Goal: Task Accomplishment & Management: Manage account settings

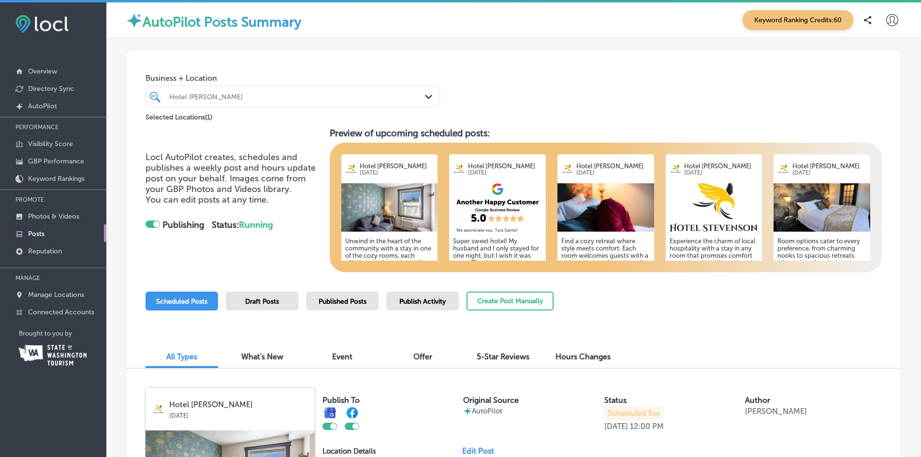
click at [887, 19] on icon at bounding box center [893, 20] width 12 height 12
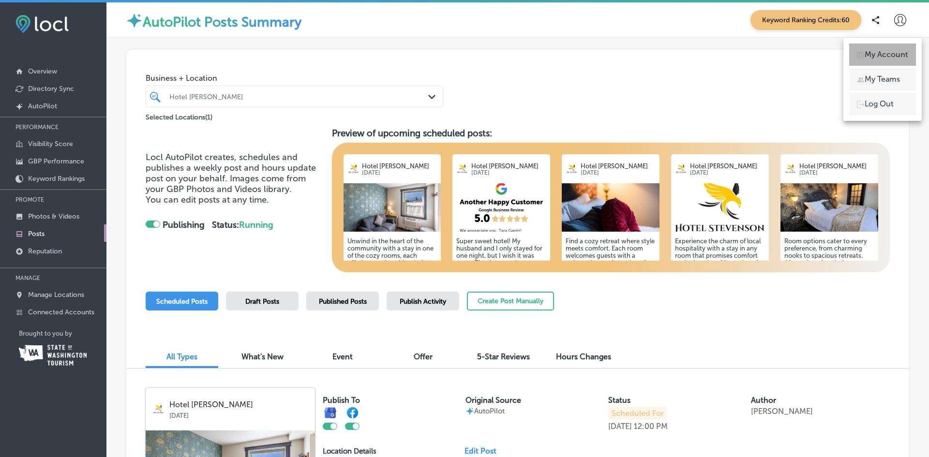
click at [888, 53] on p "My Account" at bounding box center [886, 55] width 44 height 12
select select "US"
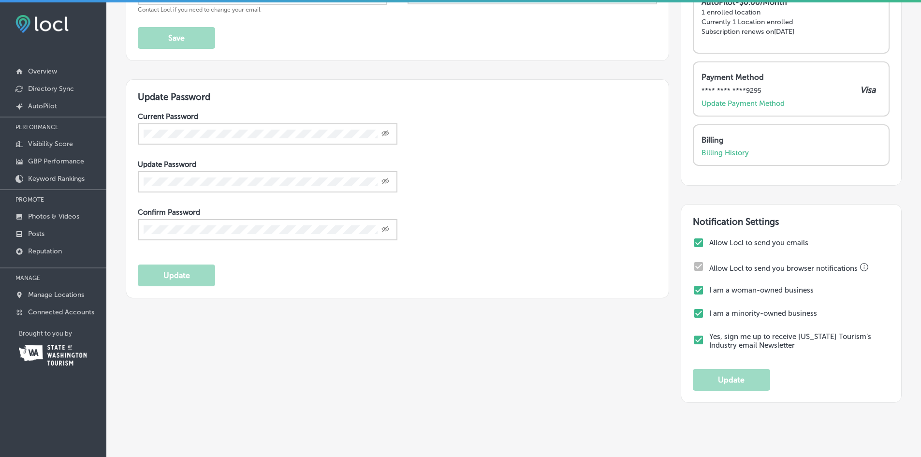
scroll to position [97, 0]
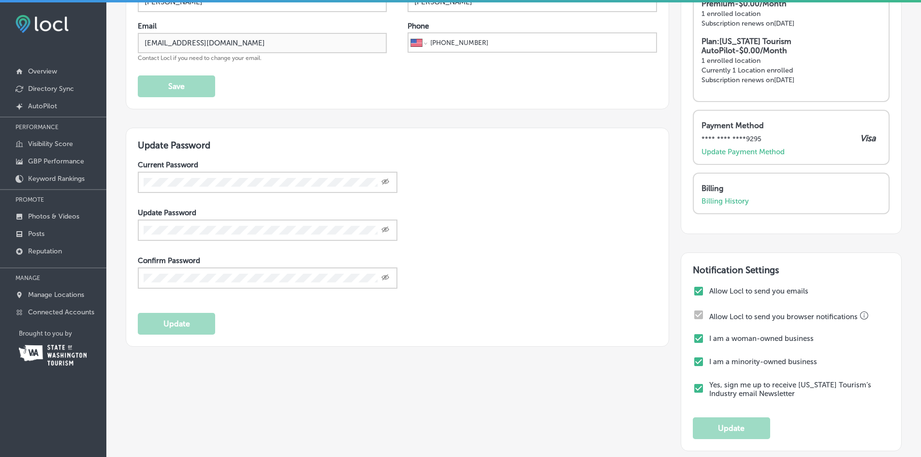
click at [46, 310] on p "Connected Accounts" at bounding box center [61, 312] width 66 height 8
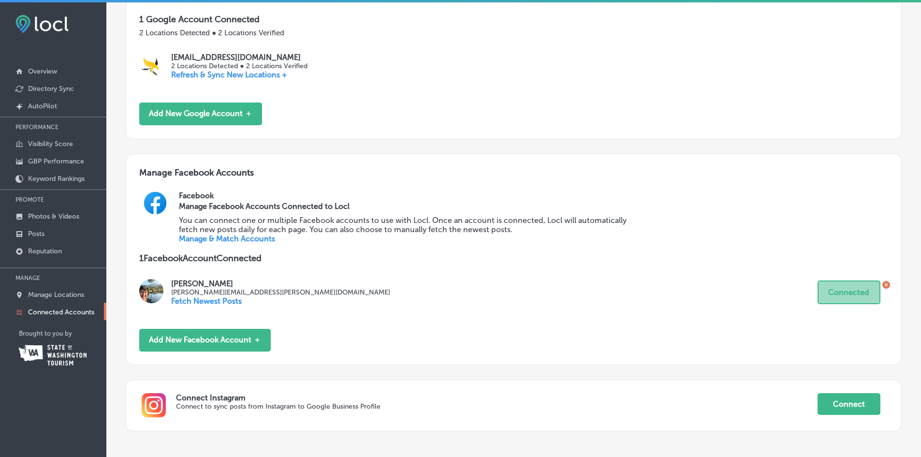
scroll to position [246, 0]
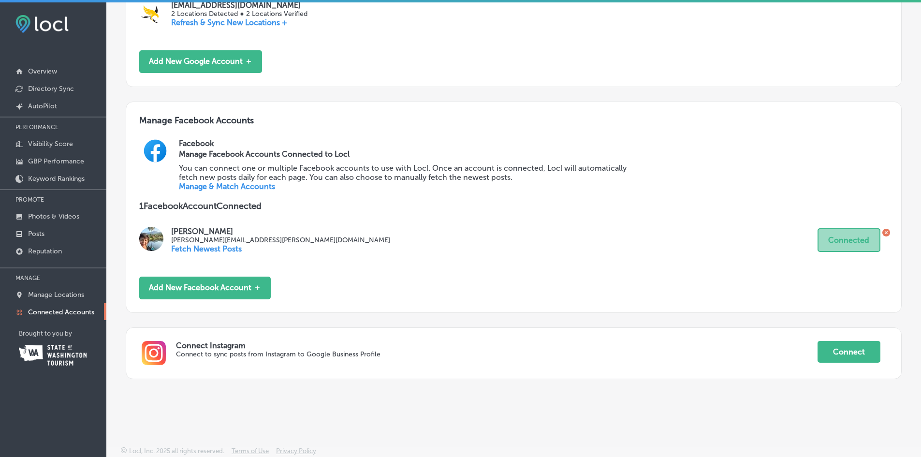
click at [844, 345] on button "Connect" at bounding box center [849, 352] width 63 height 22
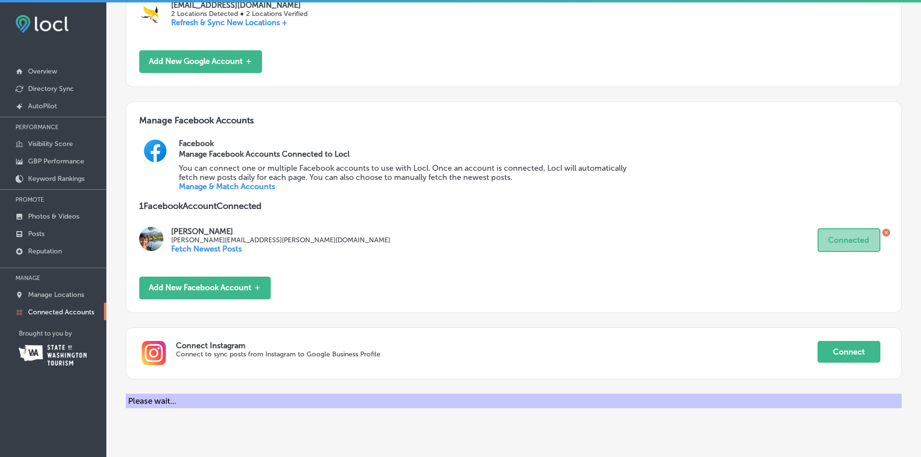
scroll to position [261, 0]
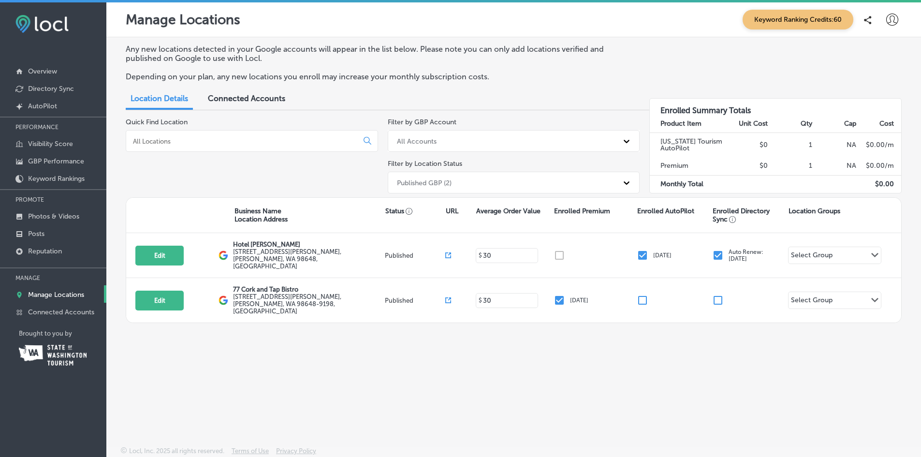
scroll to position [2, 0]
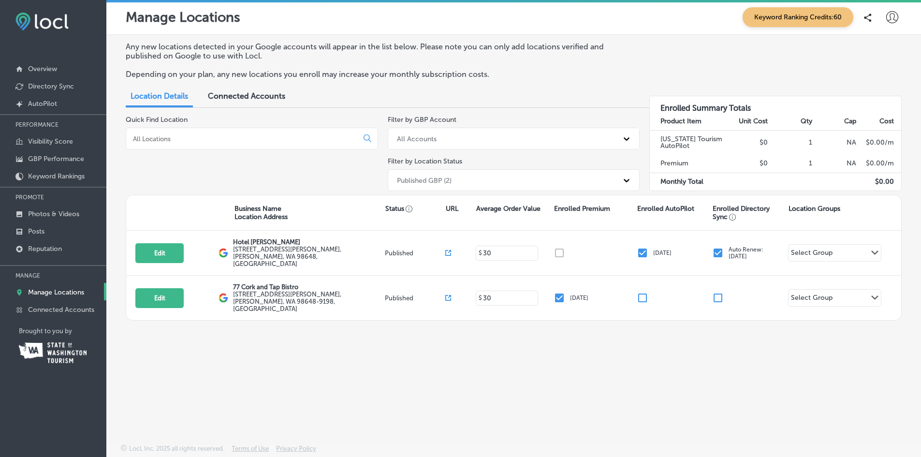
click at [165, 253] on button "Edit" at bounding box center [159, 253] width 48 height 20
select select "US"
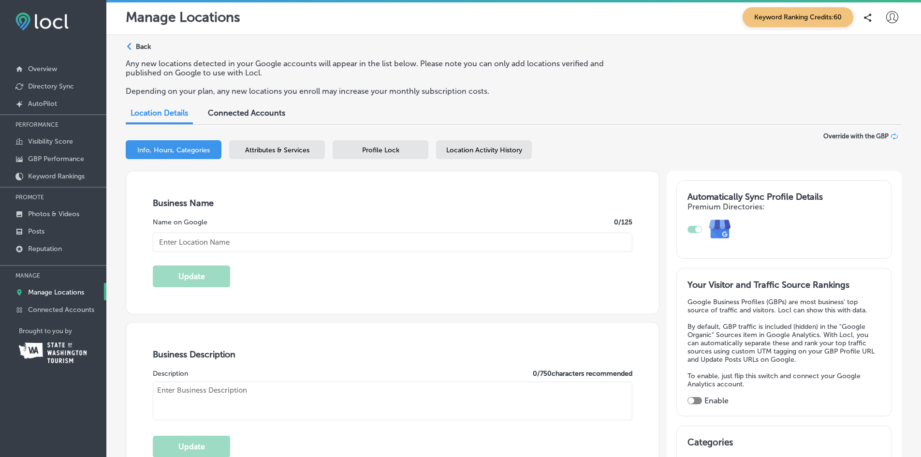
checkbox input "true"
type input "Hotel Stevenson"
type input "77 SW Russell Ave"
type input "Stevenson"
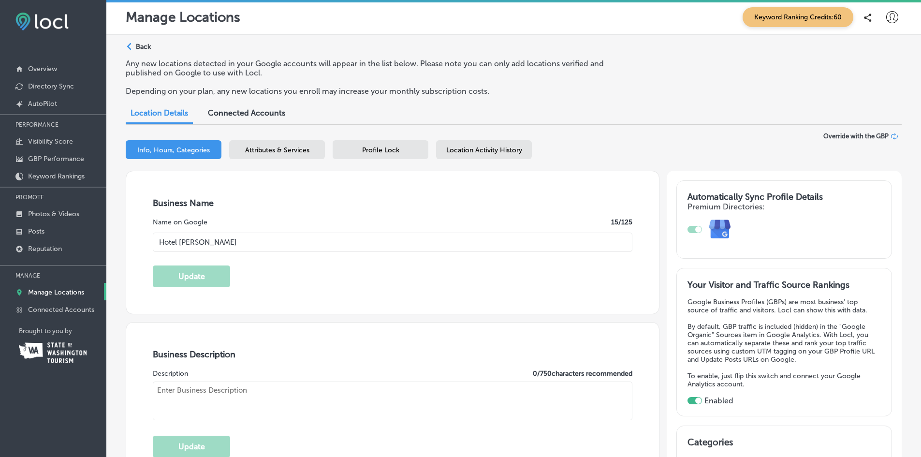
type input "98648"
type input "US"
type input "https://www.hotelstevenson.com/"
type input "+1 509 219 5009"
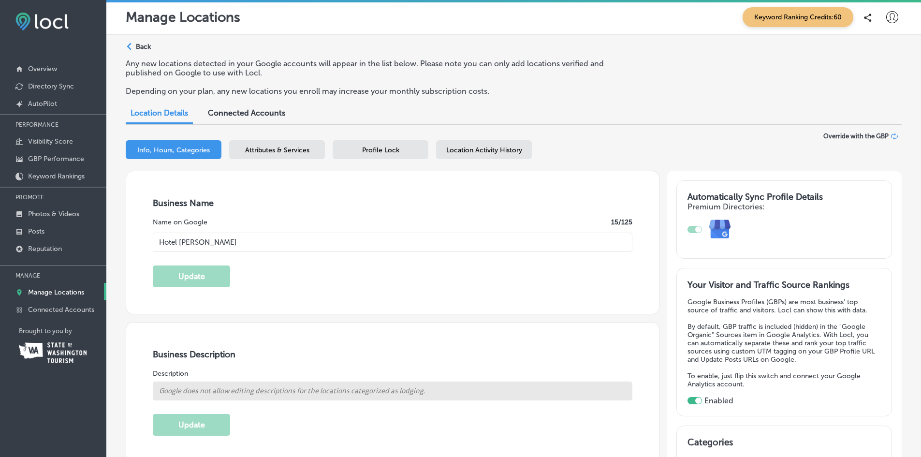
click at [42, 306] on p "Connected Accounts" at bounding box center [61, 310] width 66 height 8
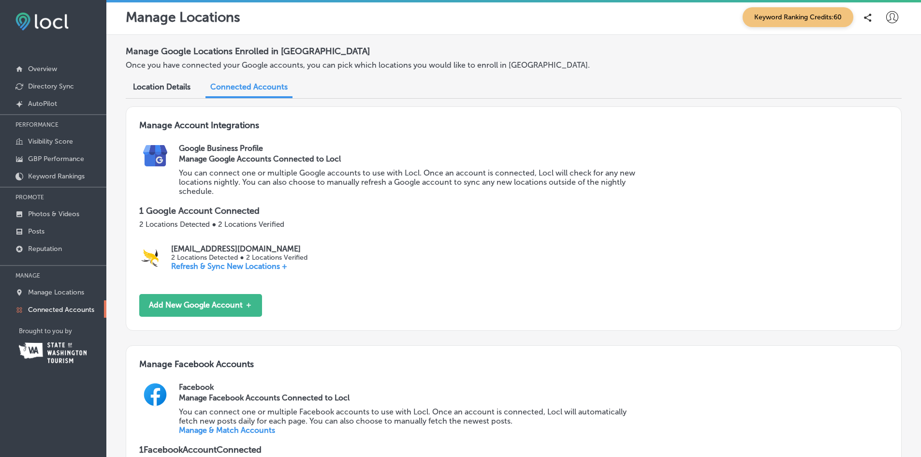
click at [50, 68] on p "Overview" at bounding box center [42, 69] width 29 height 8
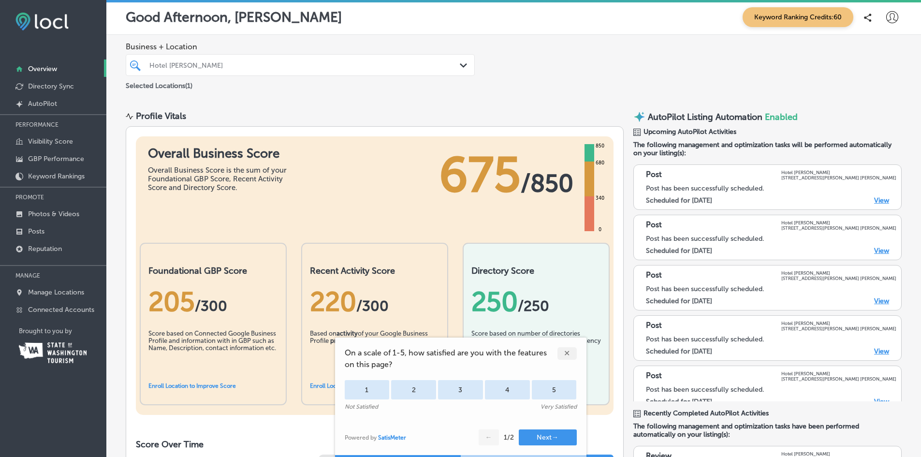
click at [567, 354] on div "✕" at bounding box center [567, 353] width 19 height 13
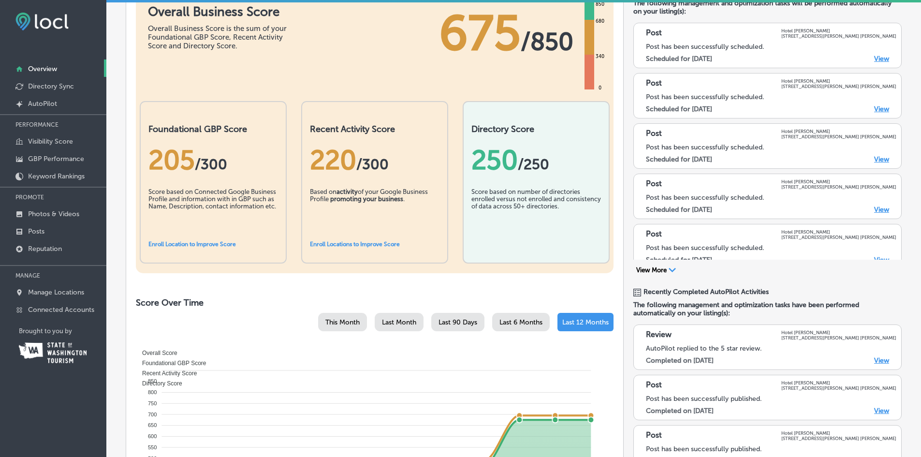
scroll to position [242, 0]
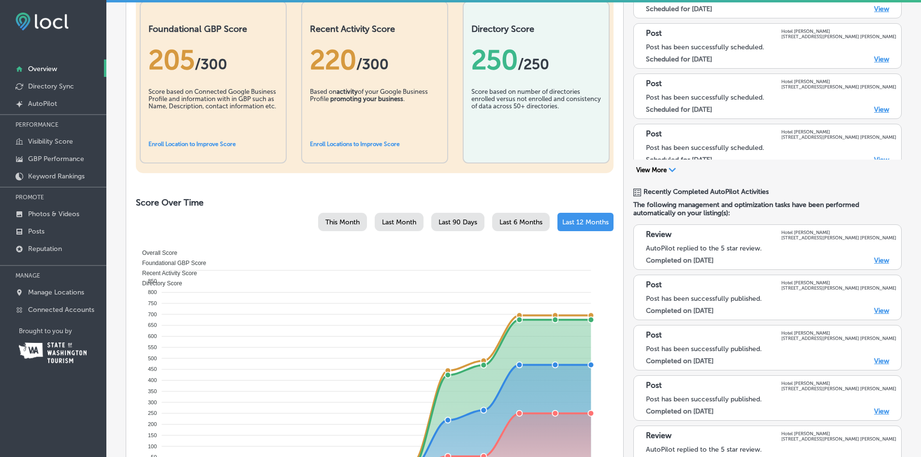
click at [32, 230] on p "Posts" at bounding box center [36, 231] width 16 height 8
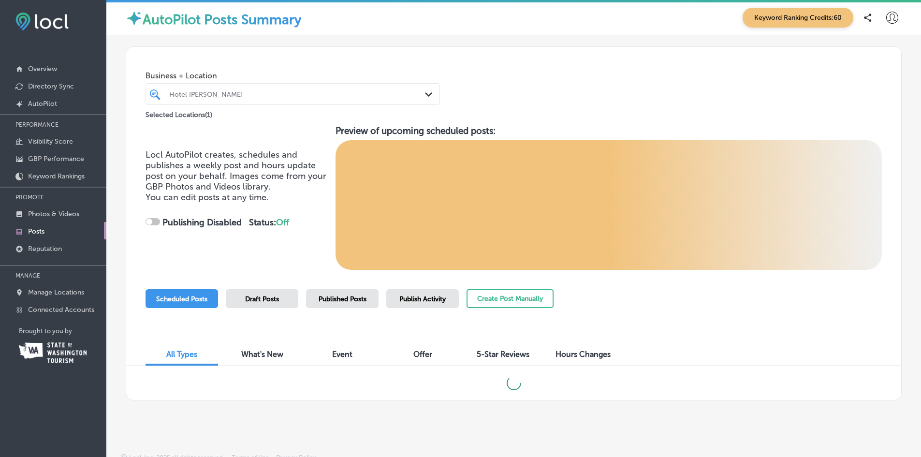
checkbox input "true"
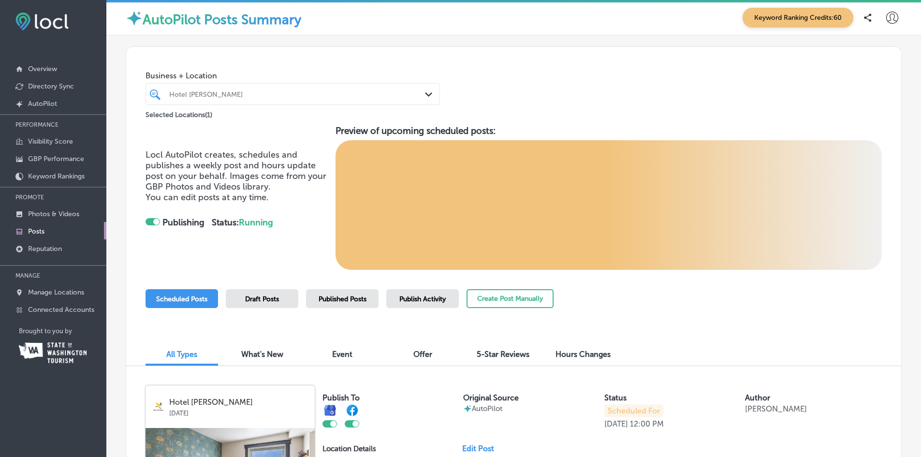
scroll to position [193, 0]
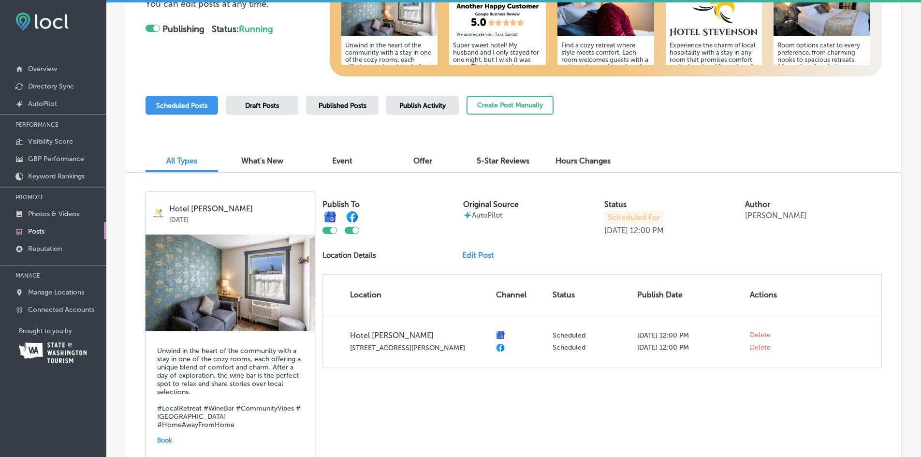
click at [469, 254] on link "Edit Post" at bounding box center [482, 255] width 40 height 9
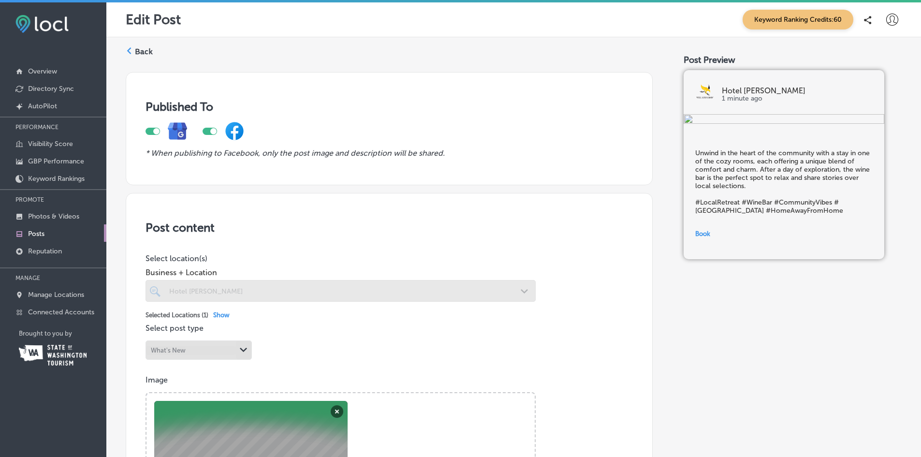
click at [139, 47] on label "Back" at bounding box center [144, 51] width 18 height 11
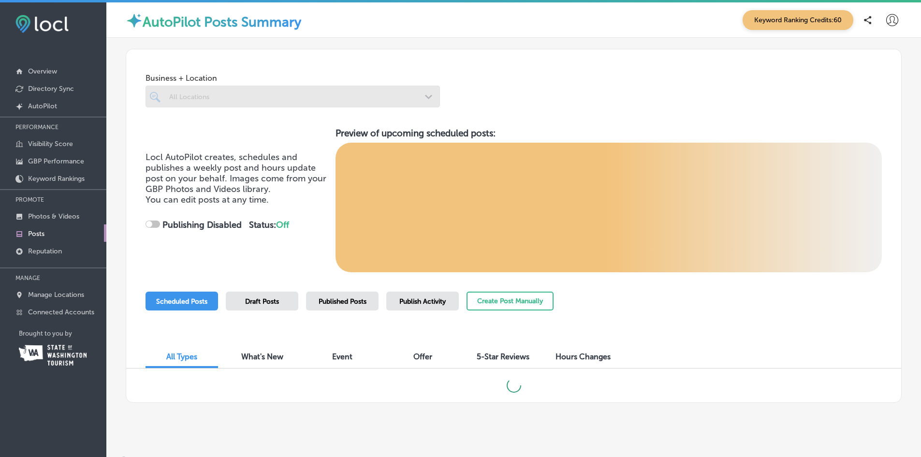
checkbox input "true"
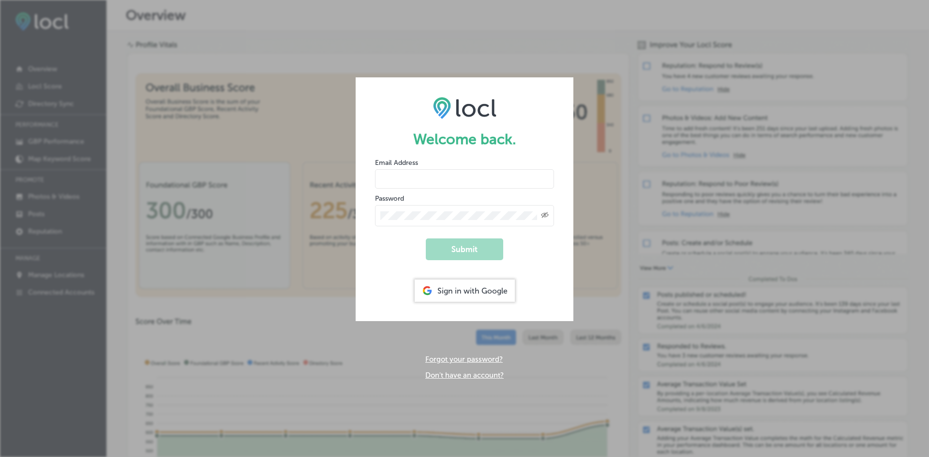
click at [473, 184] on input "email" at bounding box center [464, 178] width 179 height 19
click at [305, 40] on div "Welcome back. Email Address Password Created with Sketch. Submit Sign in with G…" at bounding box center [464, 228] width 929 height 457
click at [444, 177] on input "email" at bounding box center [464, 178] width 179 height 19
click at [397, 174] on input "email" at bounding box center [464, 178] width 179 height 19
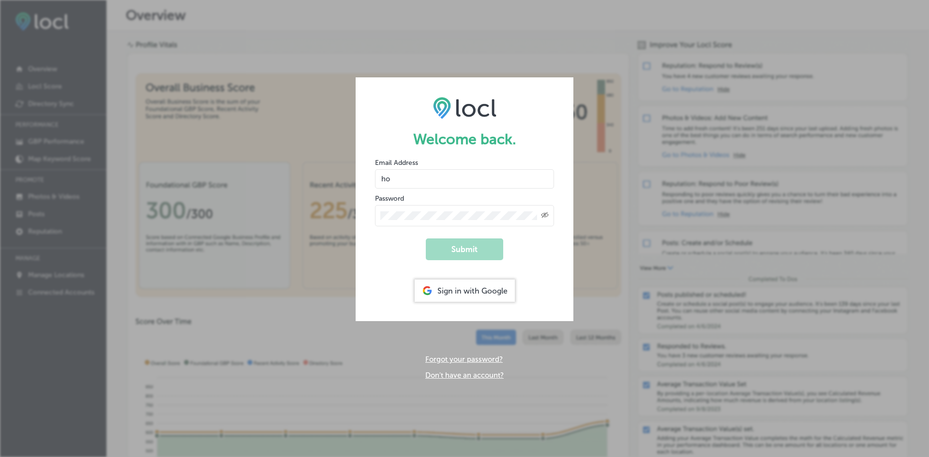
type input "[EMAIL_ADDRESS][DOMAIN_NAME]"
click at [464, 247] on button "Submit" at bounding box center [464, 249] width 77 height 22
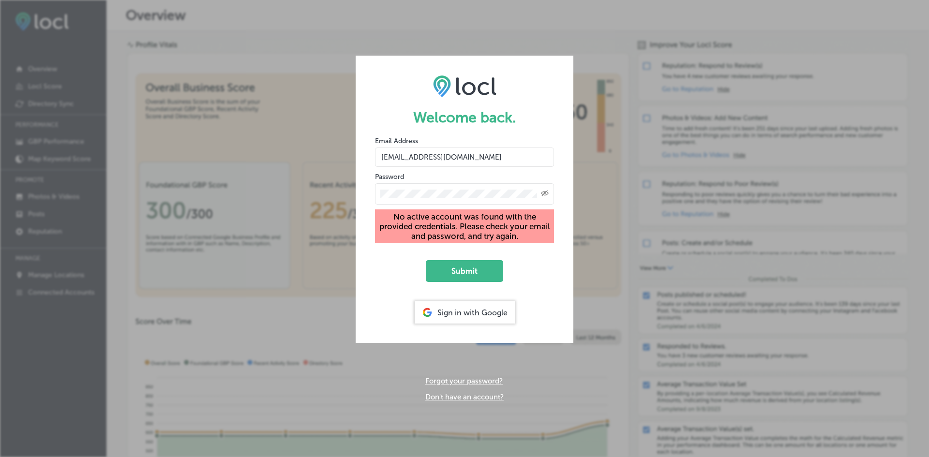
click at [474, 198] on div "Created with Sketch." at bounding box center [464, 193] width 179 height 21
click at [320, 2] on div "Welcome back. Email Address hotelstevenson@gmail.com Password Created with Sket…" at bounding box center [464, 228] width 929 height 457
click at [477, 311] on div "Sign in with Google" at bounding box center [465, 312] width 100 height 22
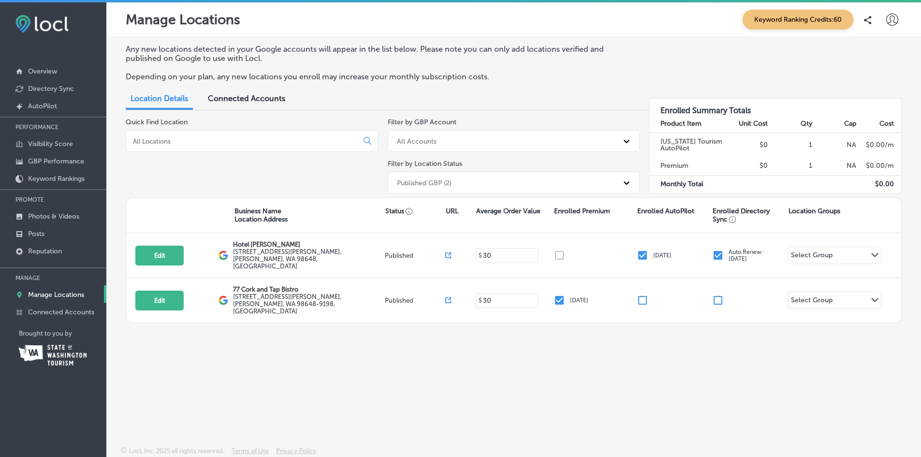
click at [220, 100] on span "Connected Accounts" at bounding box center [246, 98] width 77 height 9
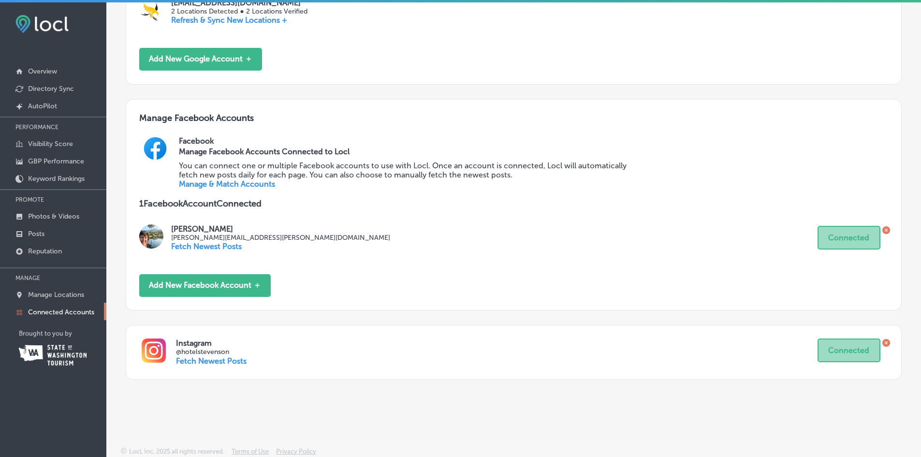
scroll to position [249, 0]
click at [224, 359] on p "Fetch Newest Posts" at bounding box center [211, 360] width 71 height 9
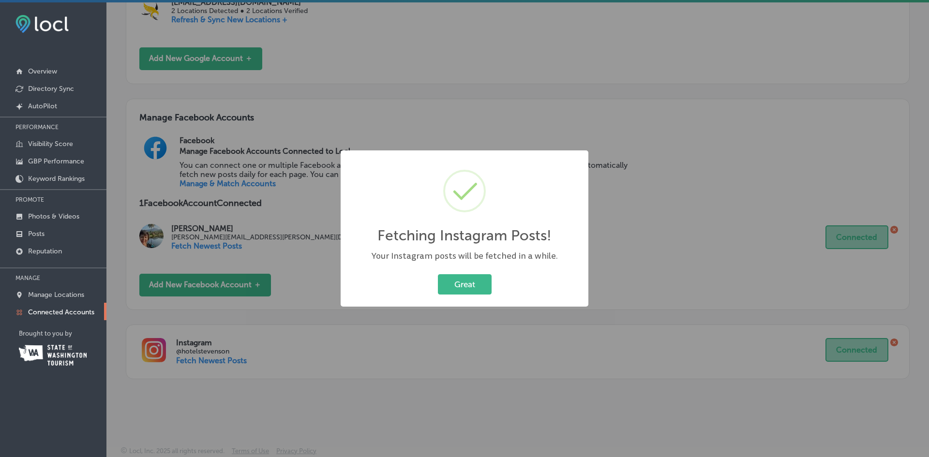
click at [469, 284] on button "Great" at bounding box center [465, 284] width 54 height 20
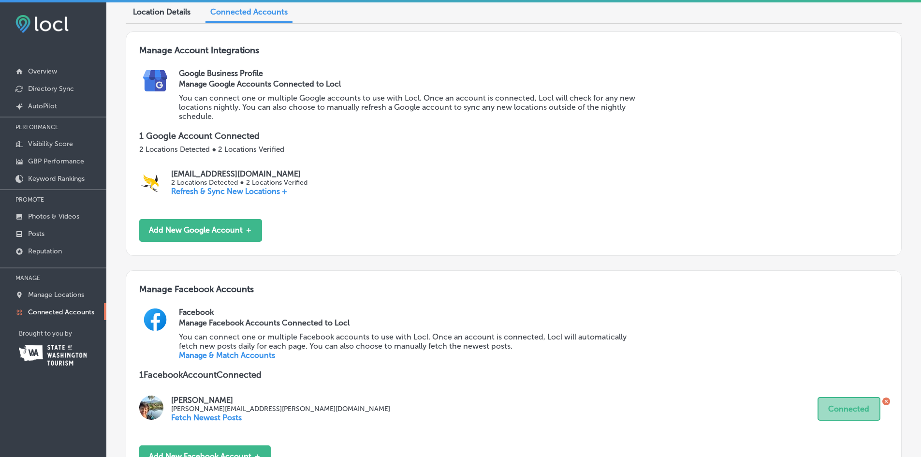
scroll to position [0, 0]
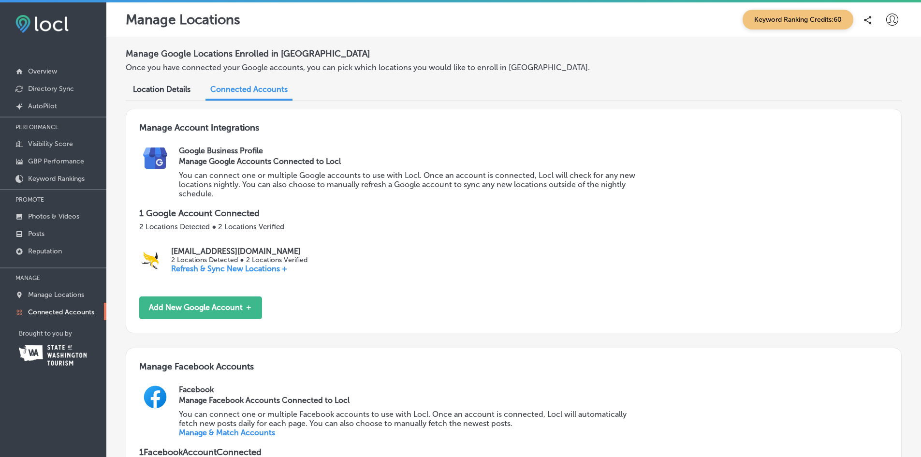
click at [44, 68] on p "Overview" at bounding box center [42, 71] width 29 height 8
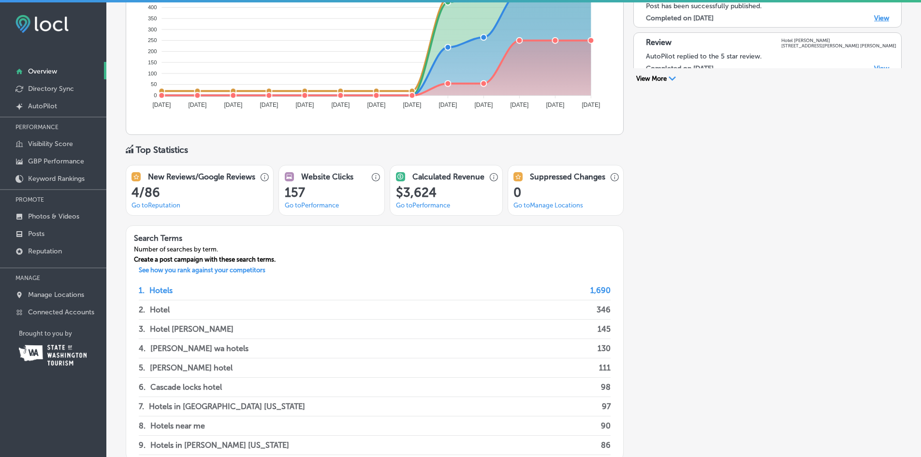
scroll to position [689, 0]
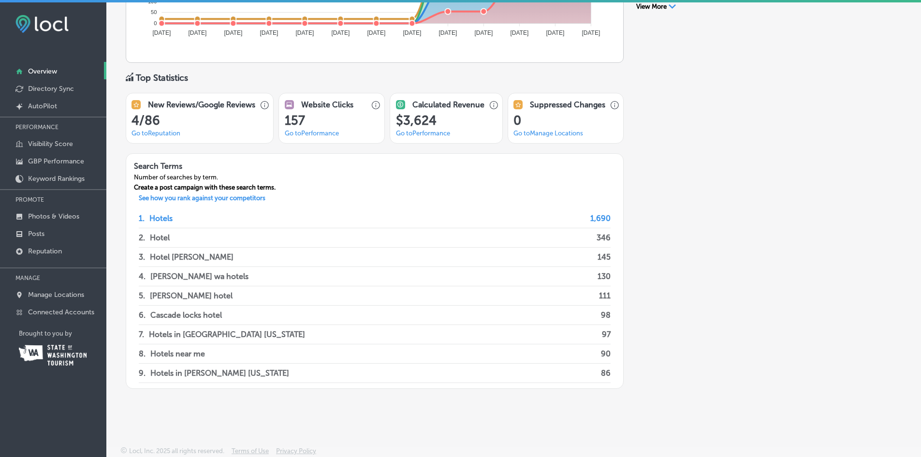
click at [36, 295] on p "Manage Locations" at bounding box center [56, 295] width 56 height 8
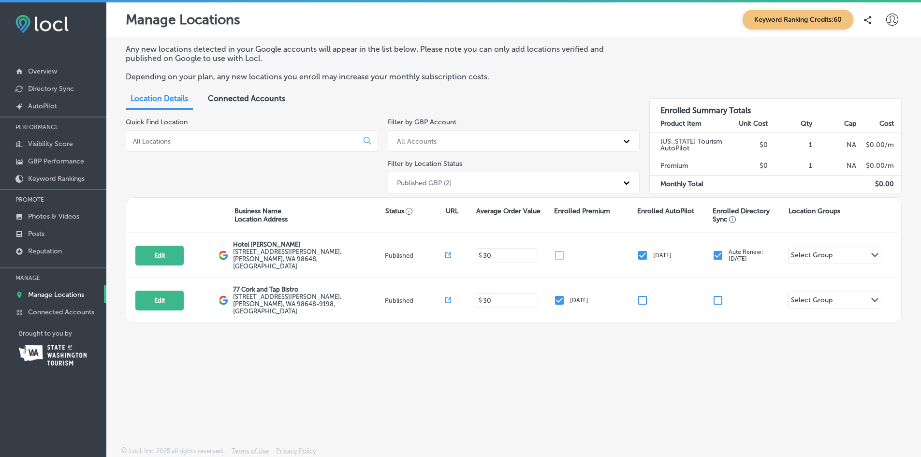
click at [37, 234] on p "Posts" at bounding box center [36, 234] width 16 height 8
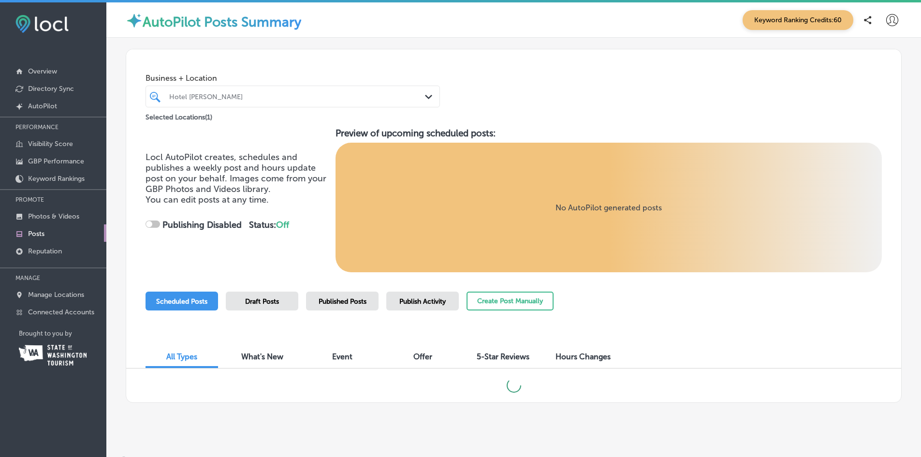
checkbox input "true"
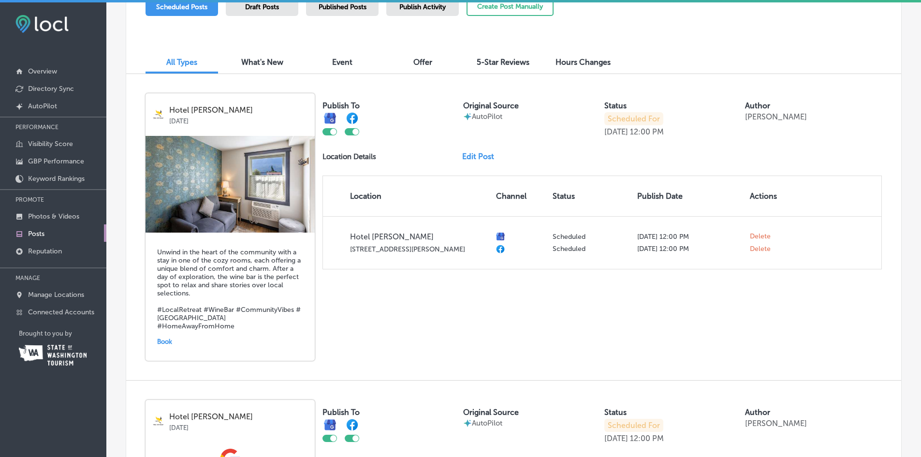
scroll to position [97, 0]
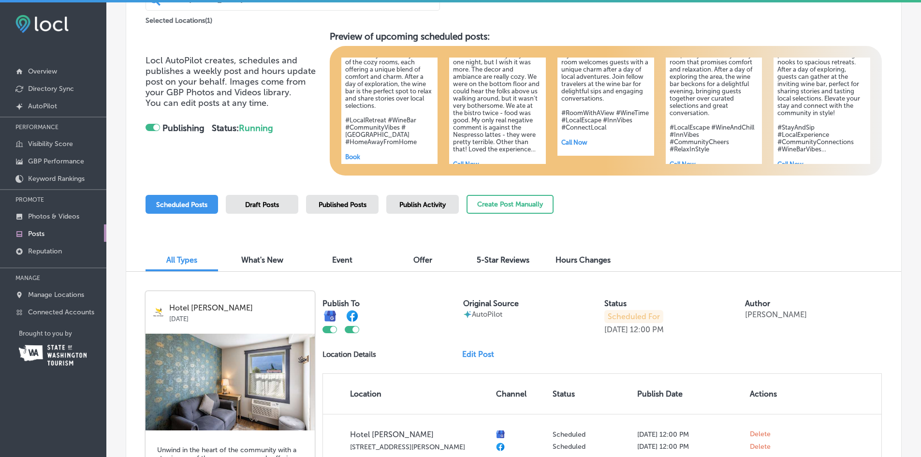
click at [469, 353] on link "Edit Post" at bounding box center [482, 354] width 40 height 9
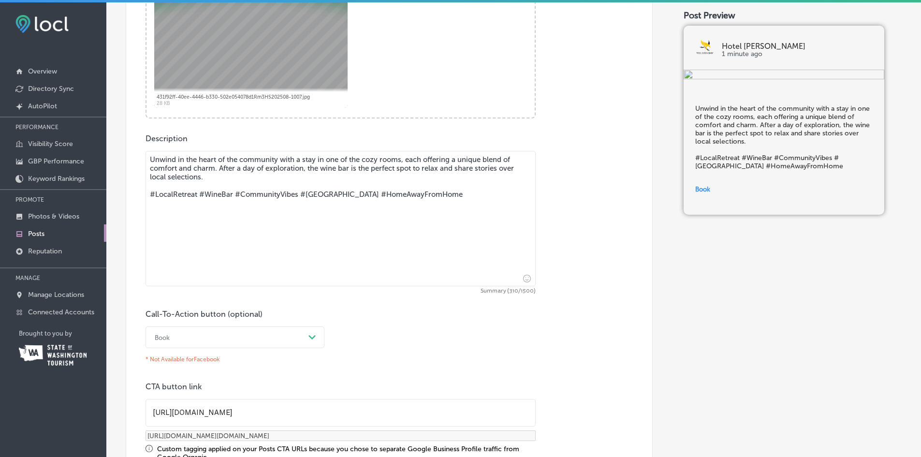
scroll to position [284, 0]
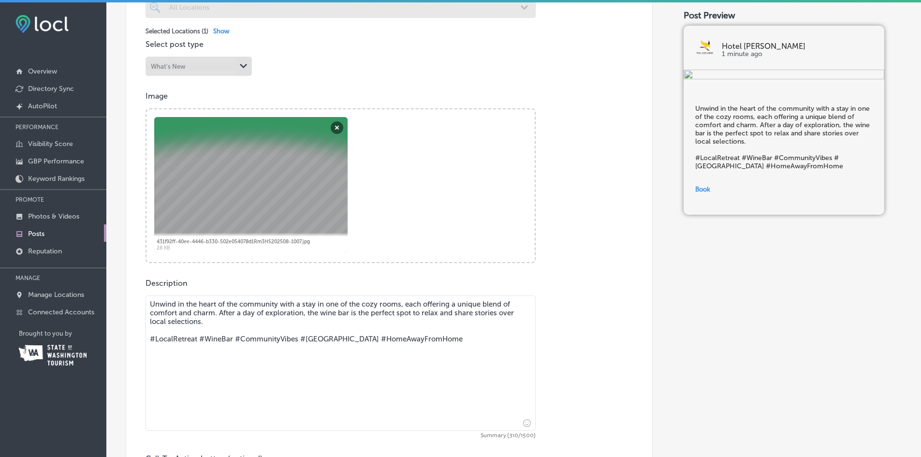
click at [39, 310] on p "Connected Accounts" at bounding box center [61, 312] width 66 height 8
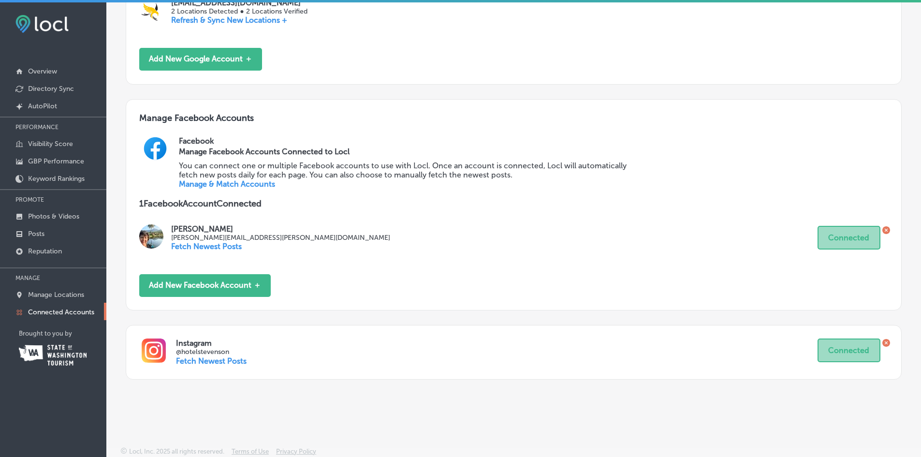
scroll to position [249, 0]
click at [310, 353] on p "@hotelstevenson" at bounding box center [497, 351] width 642 height 8
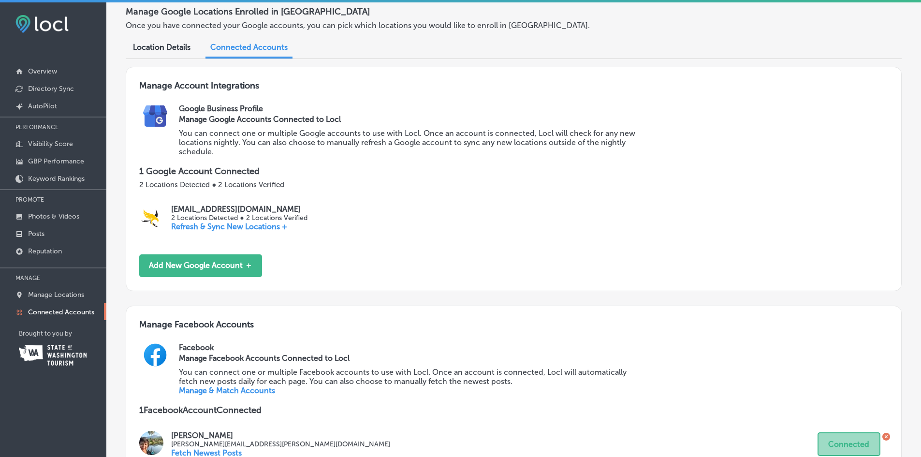
scroll to position [0, 0]
